Goal: Information Seeking & Learning: Learn about a topic

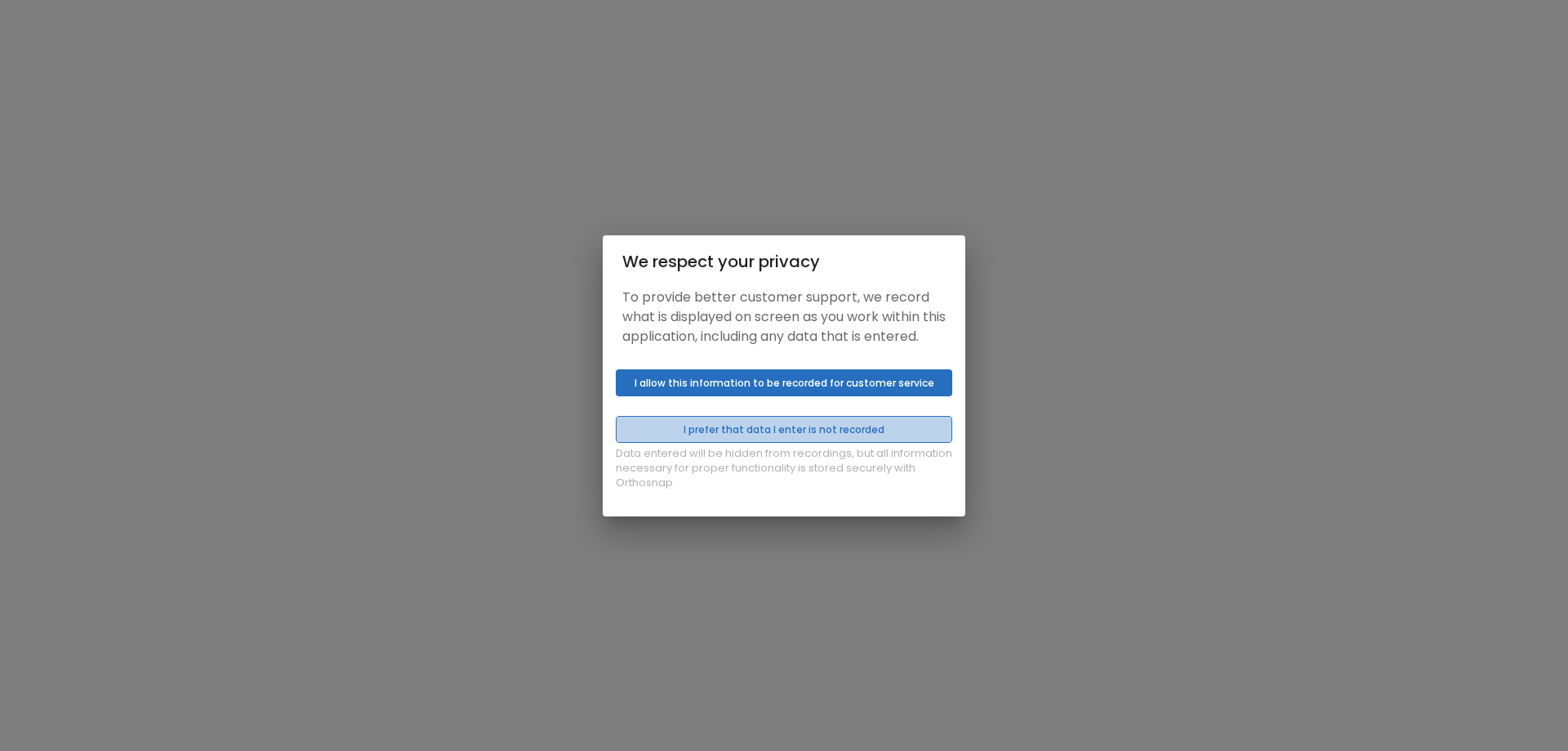
click at [903, 437] on button "I prefer that data I enter is not recorded" at bounding box center [784, 430] width 337 height 27
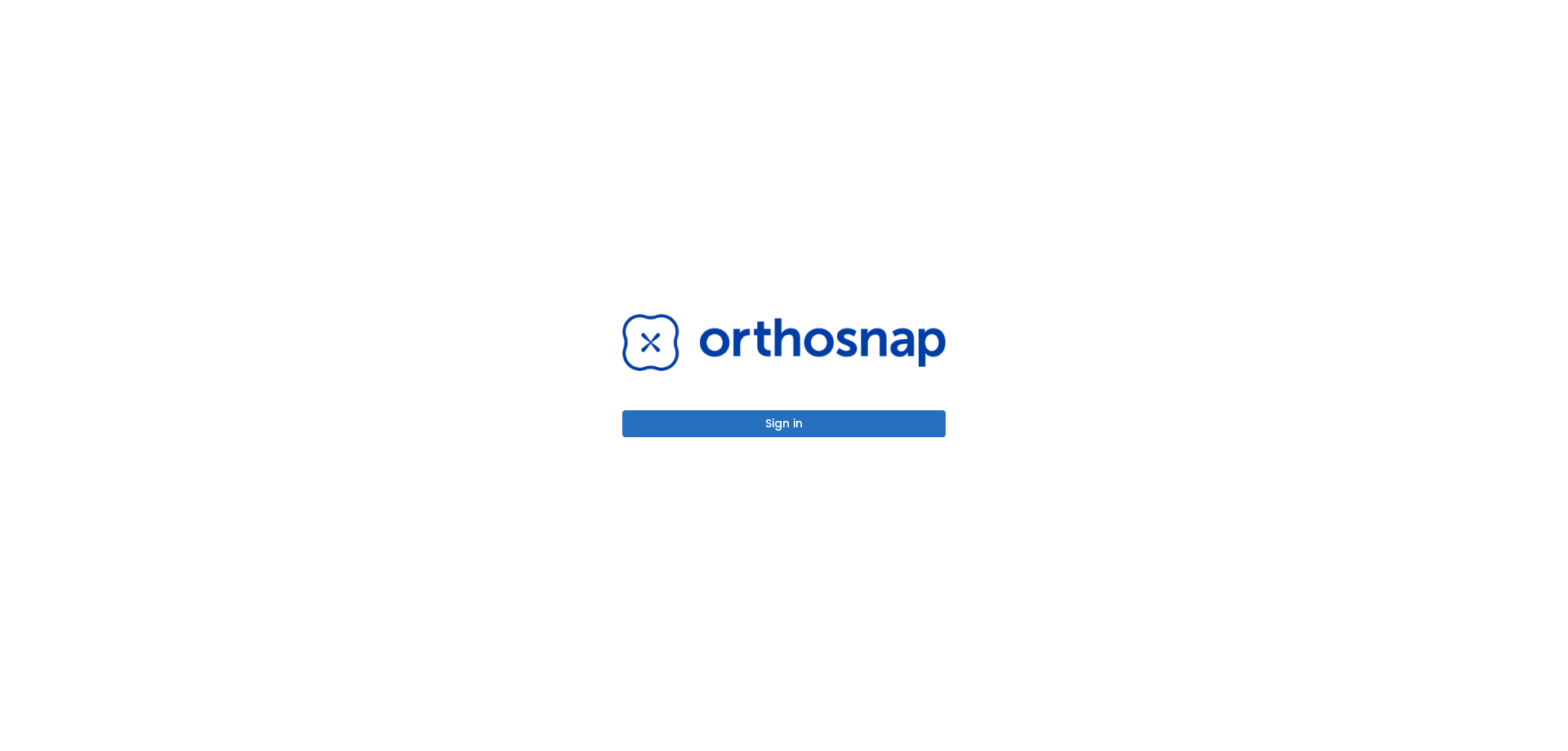
click at [890, 425] on button "Sign in" at bounding box center [784, 424] width 324 height 27
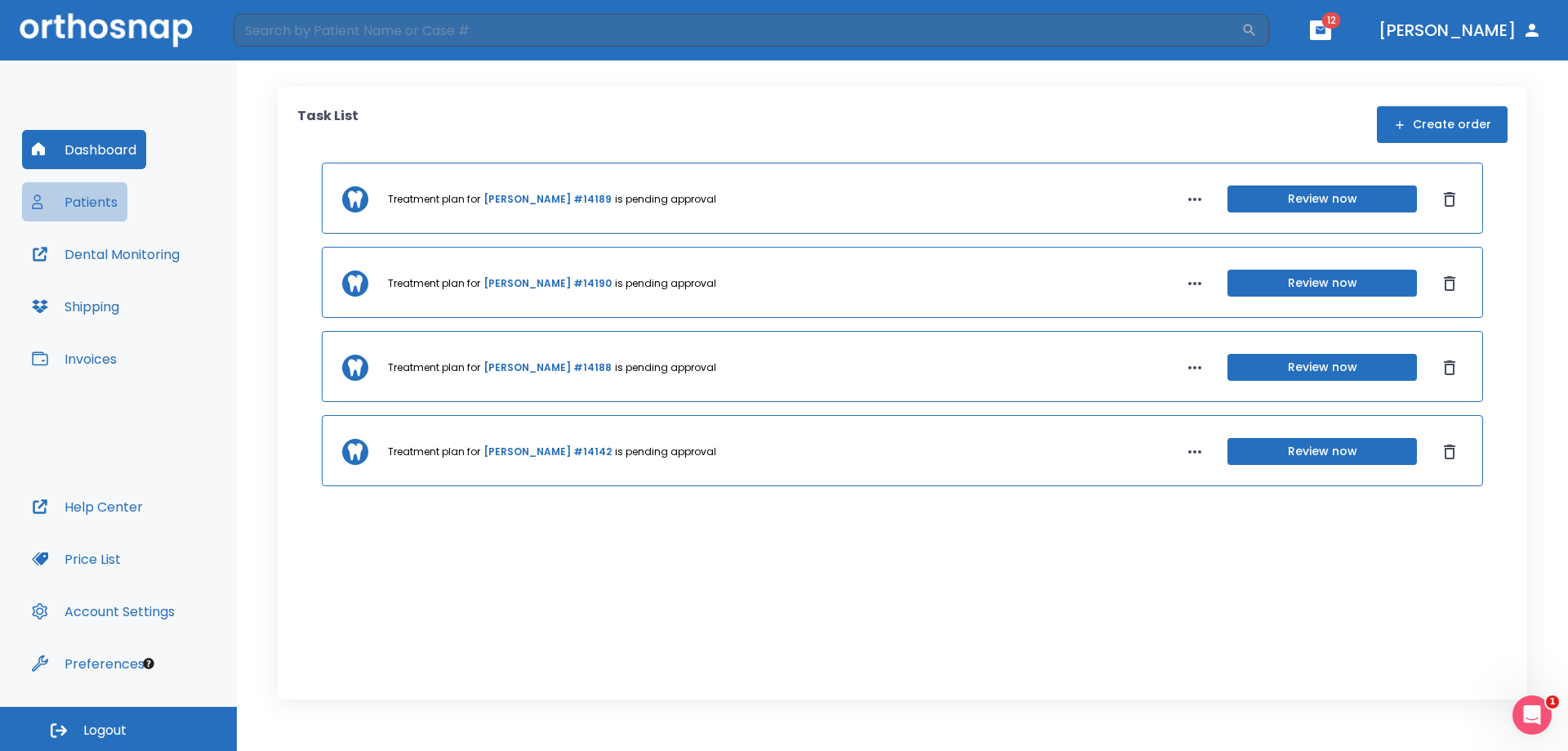
click at [75, 203] on button "Patients" at bounding box center [75, 202] width 106 height 39
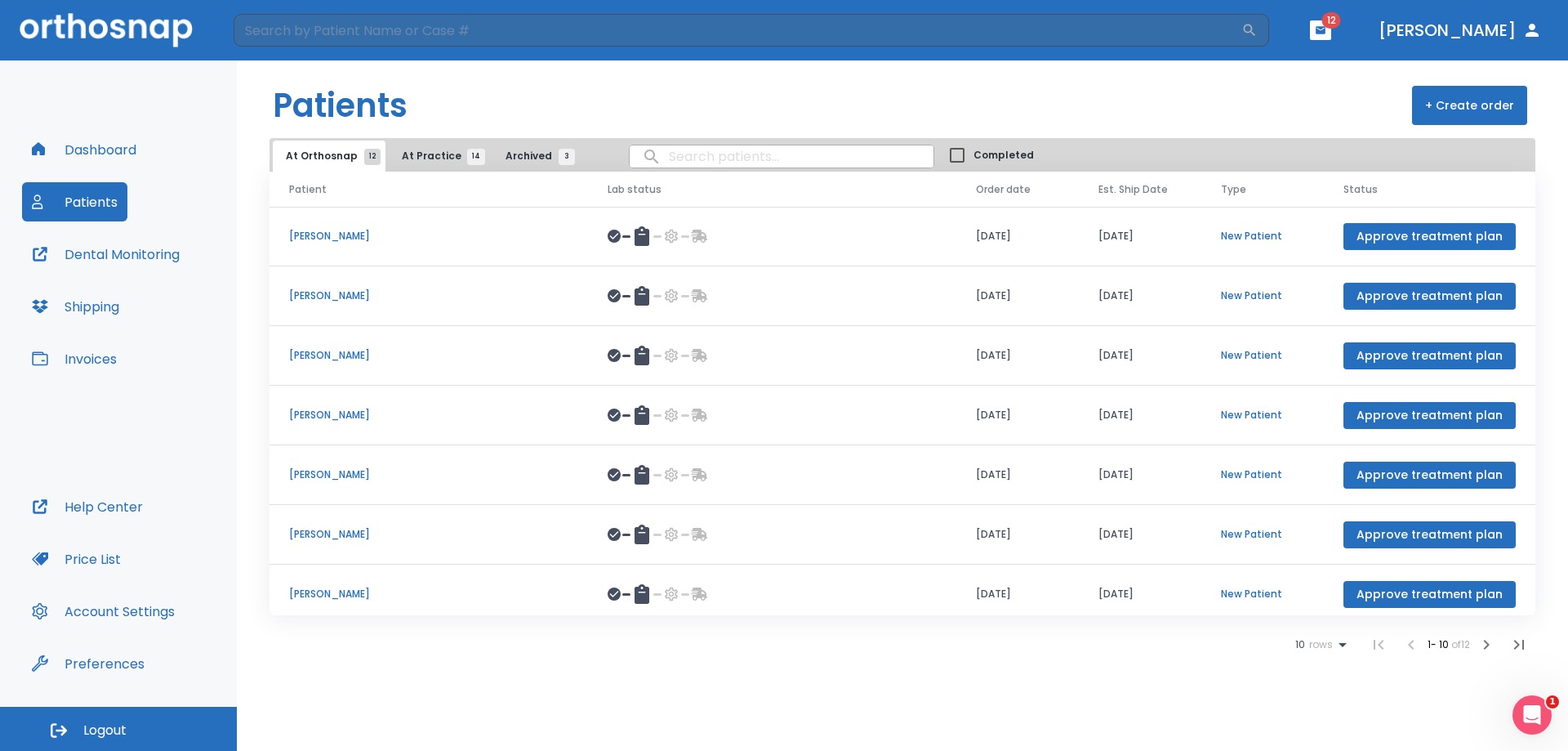
click at [416, 141] on button "At Practice 14" at bounding box center [439, 156] width 101 height 31
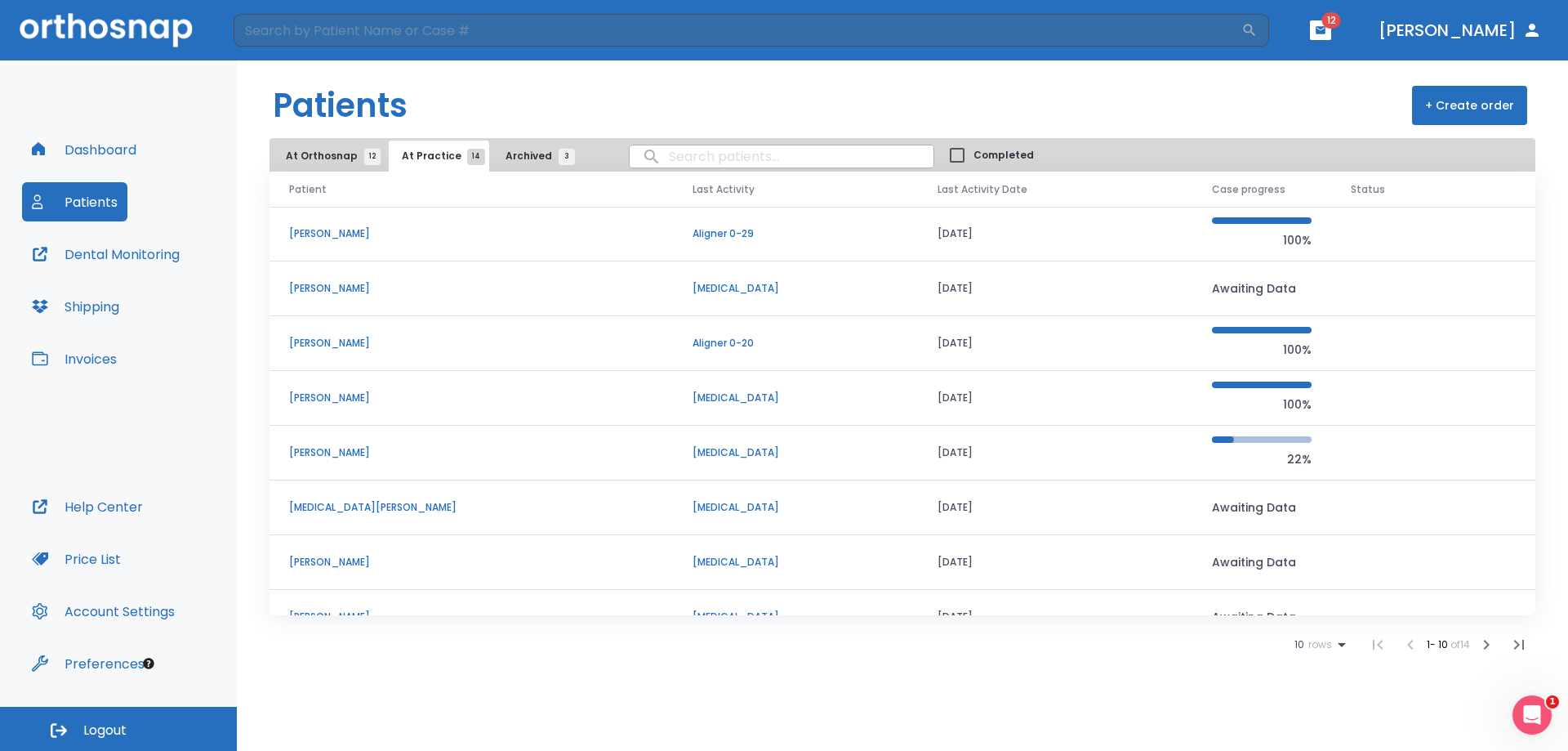
click at [368, 256] on td "Shelby Ha" at bounding box center [470, 234] width 403 height 55
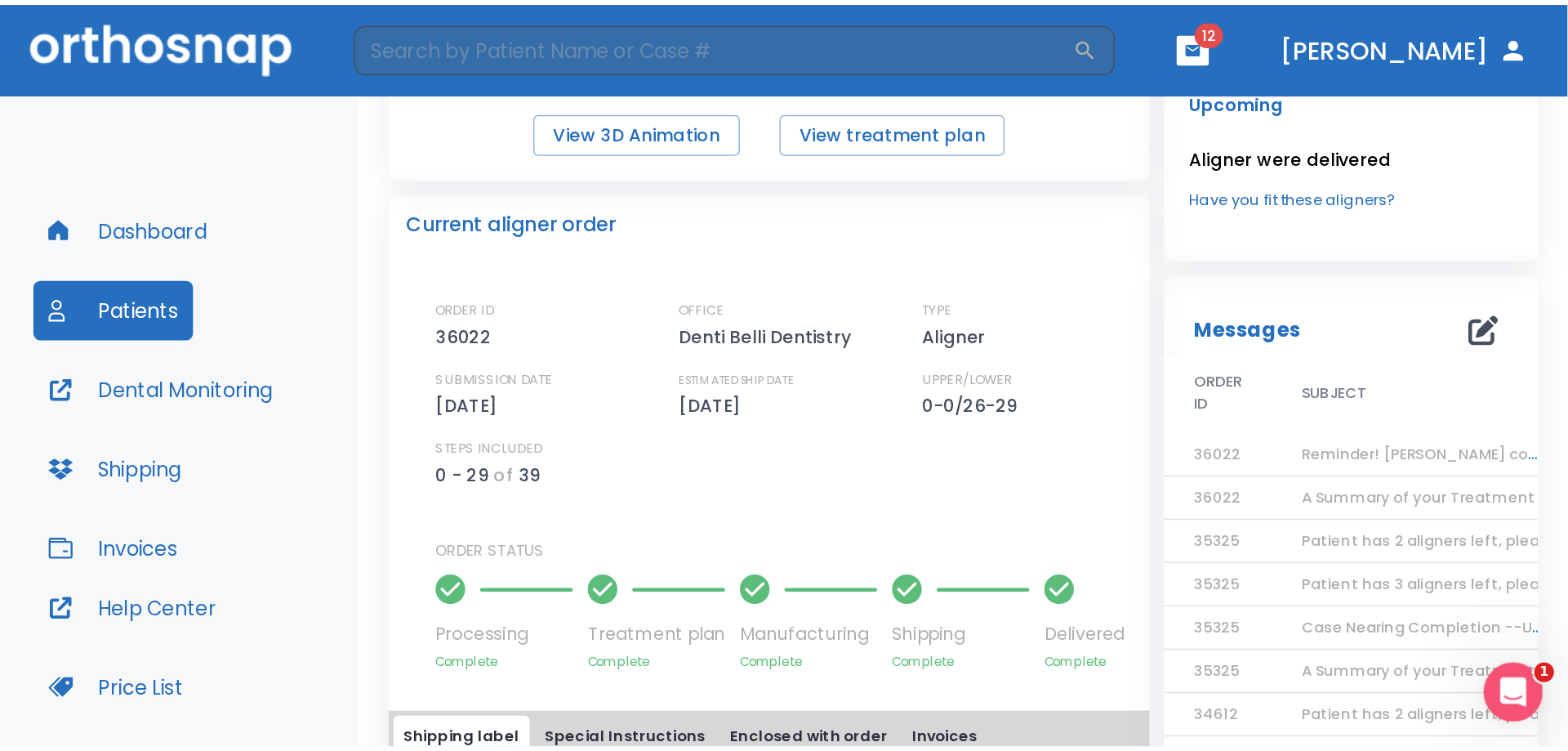
scroll to position [164, 0]
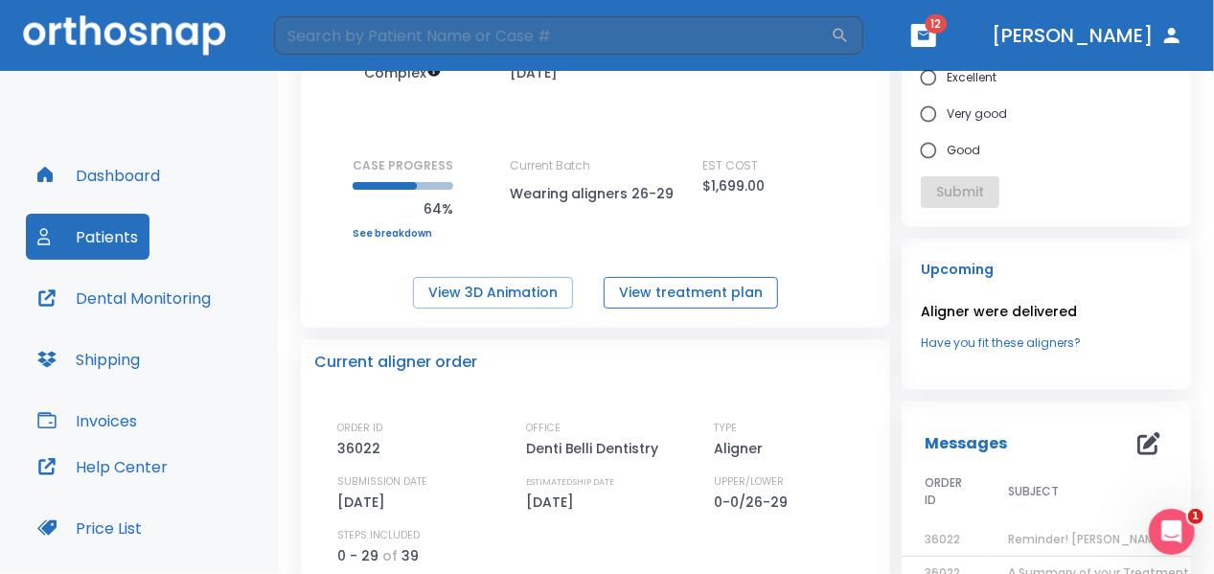
click at [720, 298] on button "View treatment plan" at bounding box center [691, 293] width 174 height 32
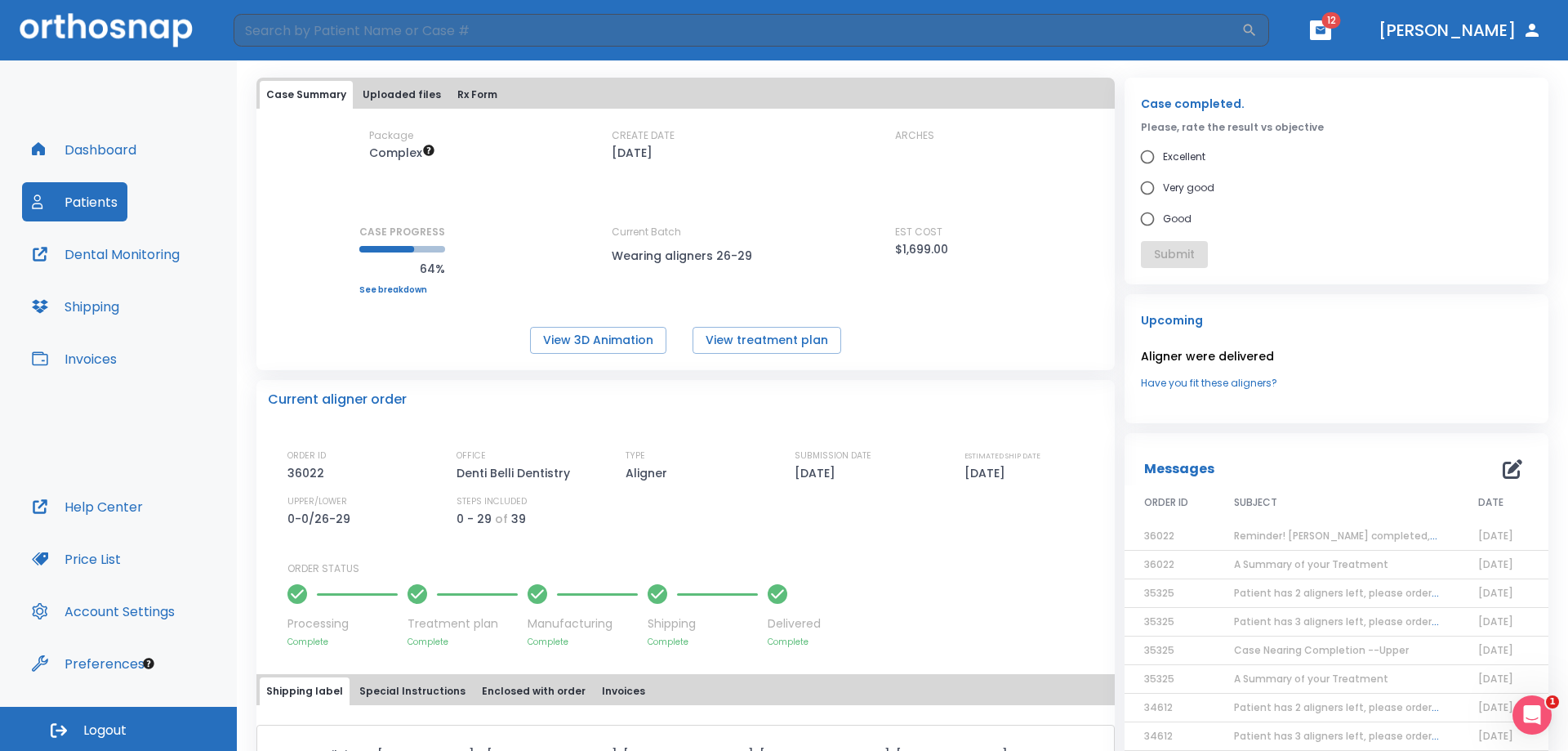
scroll to position [0, 0]
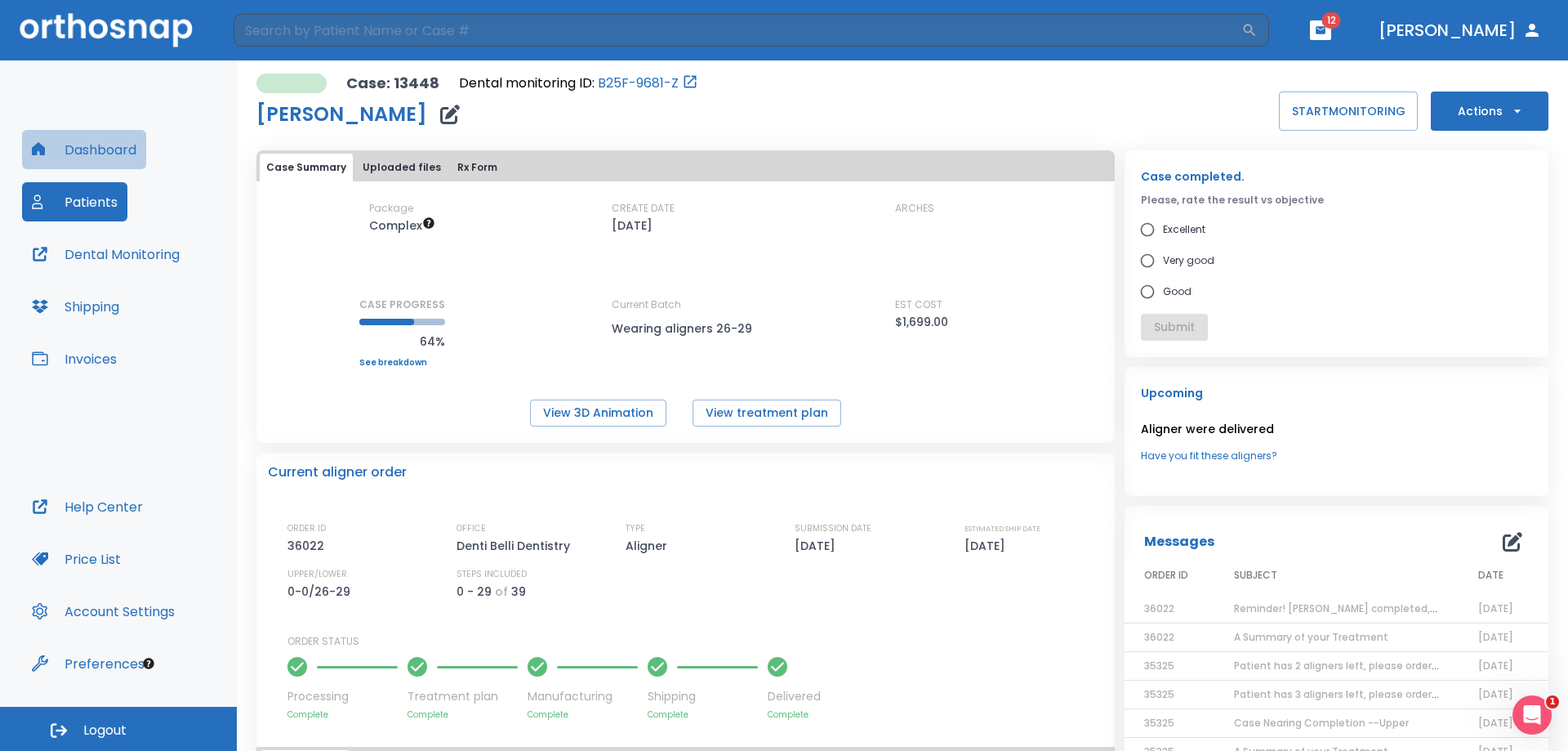
click at [88, 150] on button "Dashboard" at bounding box center [84, 149] width 124 height 39
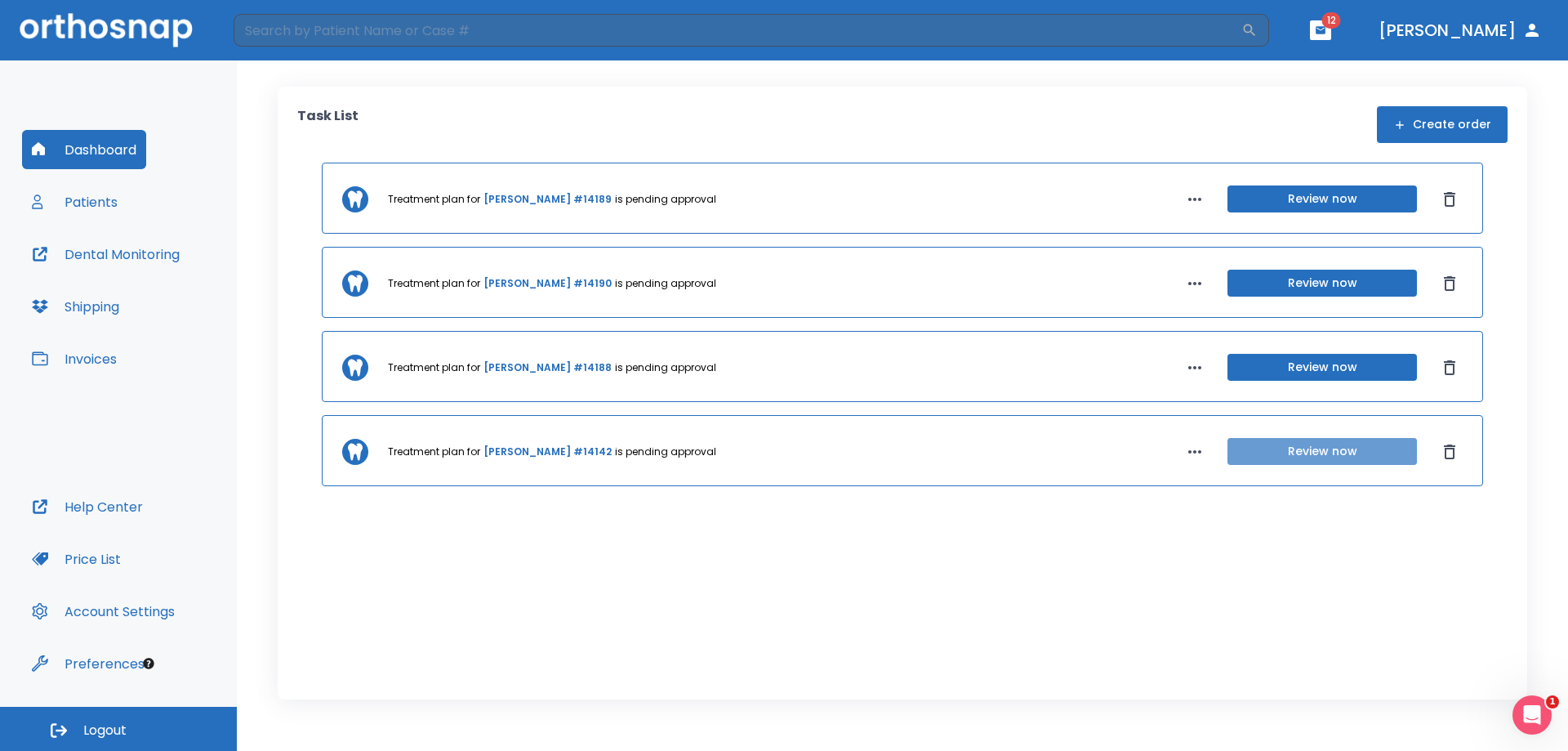
click at [1353, 453] on button "Review now" at bounding box center [1323, 452] width 189 height 27
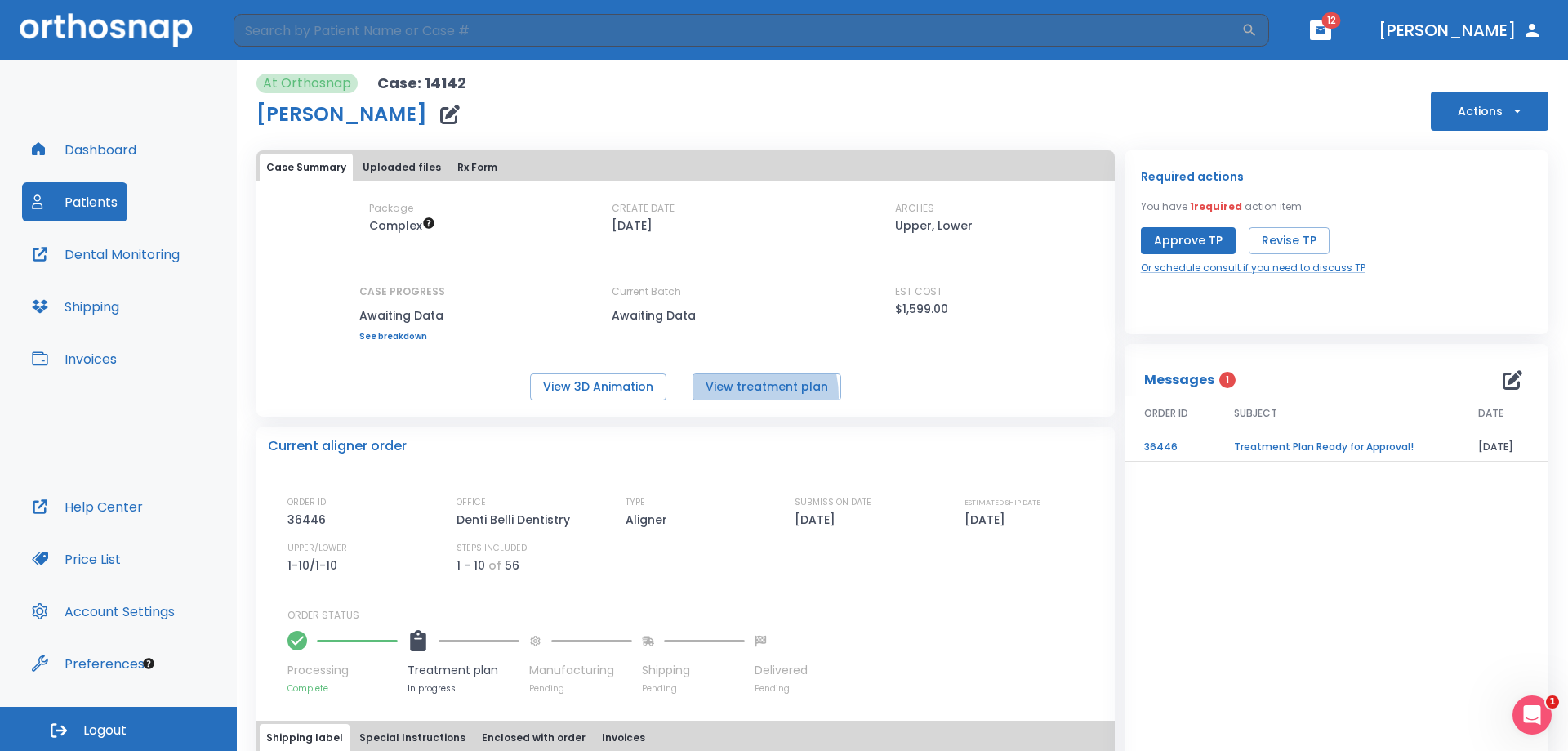
click at [733, 396] on button "View treatment plan" at bounding box center [767, 387] width 148 height 27
click at [588, 373] on button "View 3D Animation" at bounding box center [598, 387] width 136 height 27
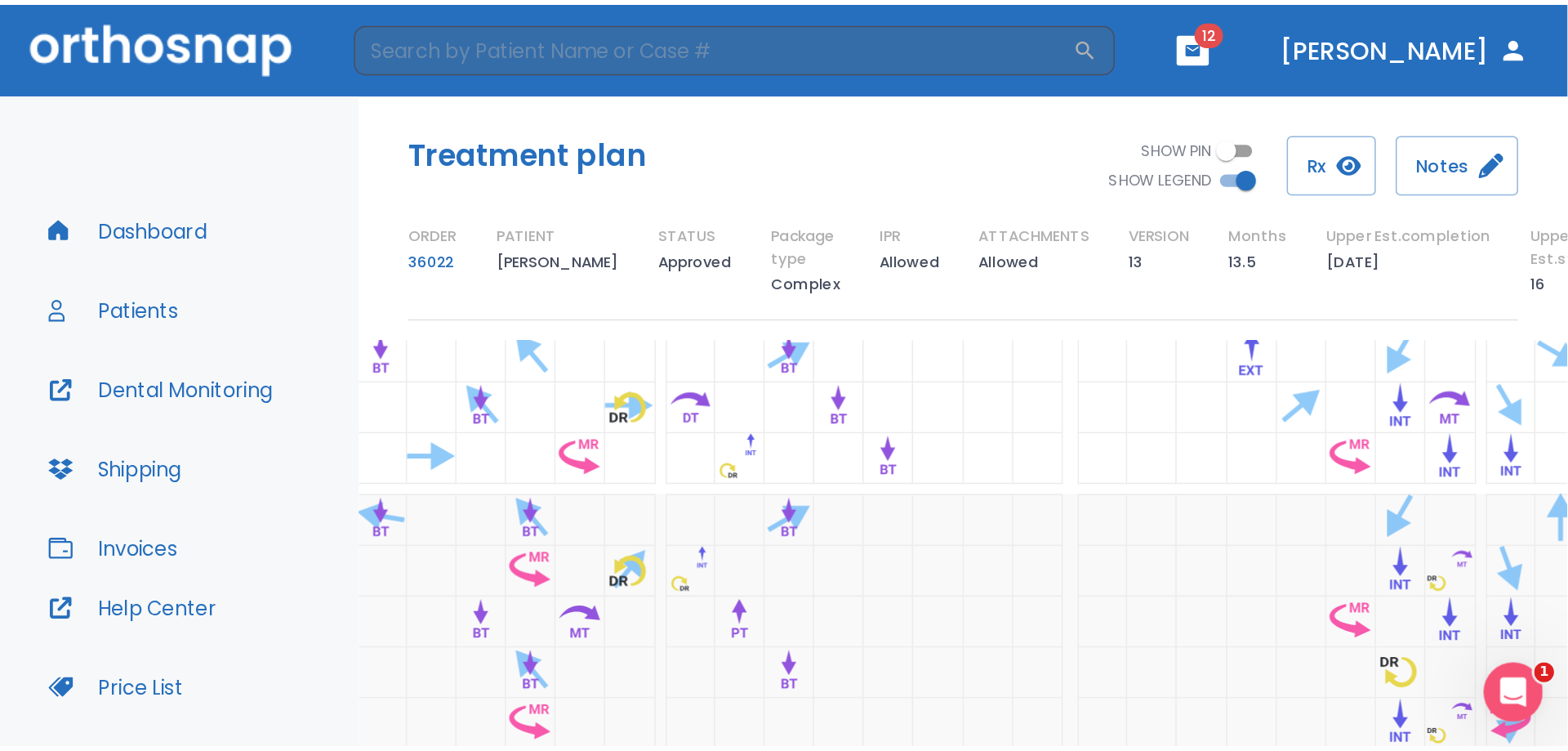
scroll to position [246, 0]
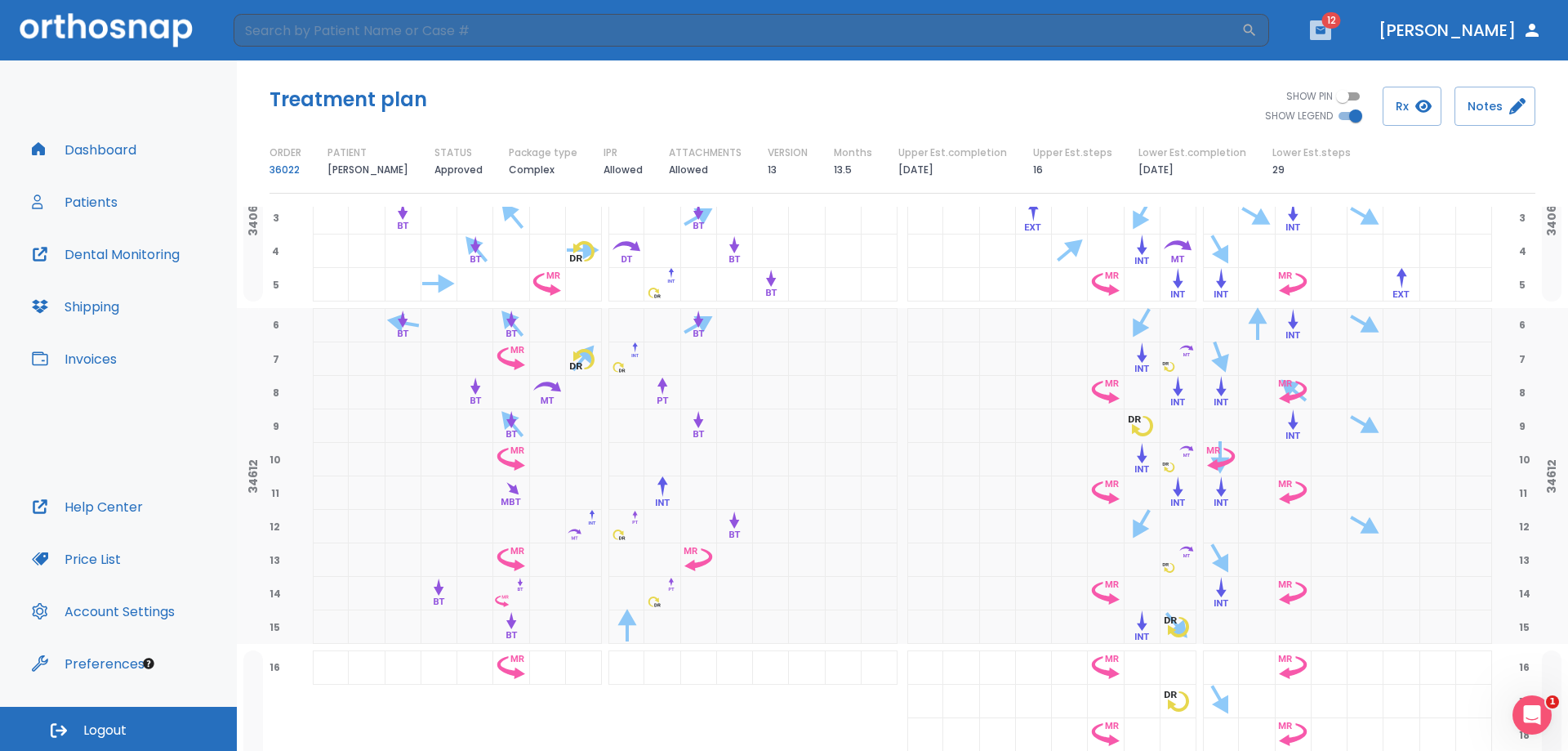
click at [1045, 23] on button "button" at bounding box center [1320, 30] width 21 height 20
